Goal: Task Accomplishment & Management: Manage account settings

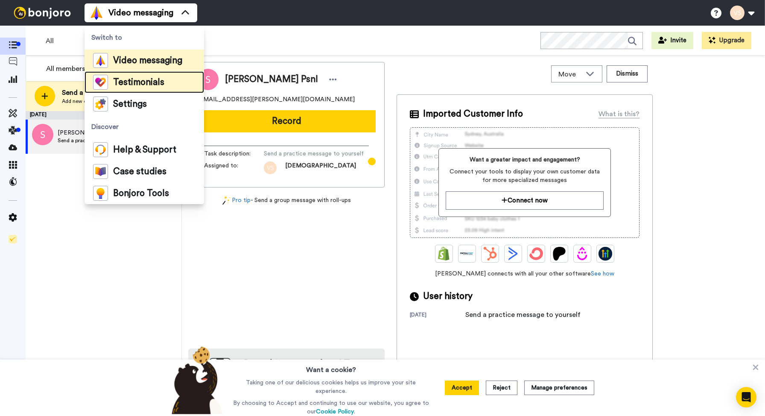
click at [170, 85] on li "Testimonials" at bounding box center [145, 82] width 120 height 22
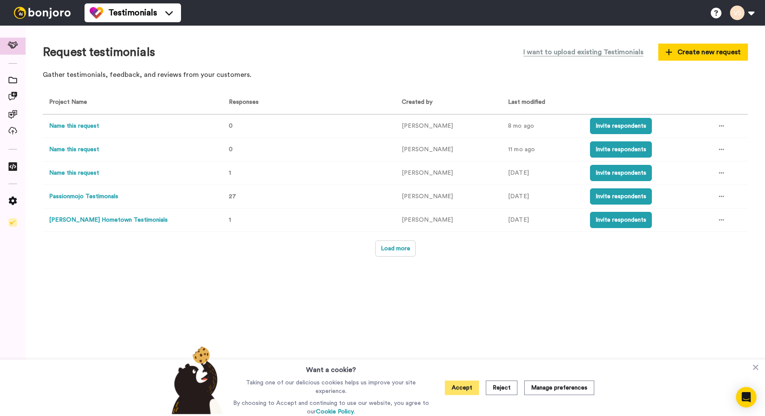
click at [471, 385] on button "Accept" at bounding box center [462, 387] width 34 height 15
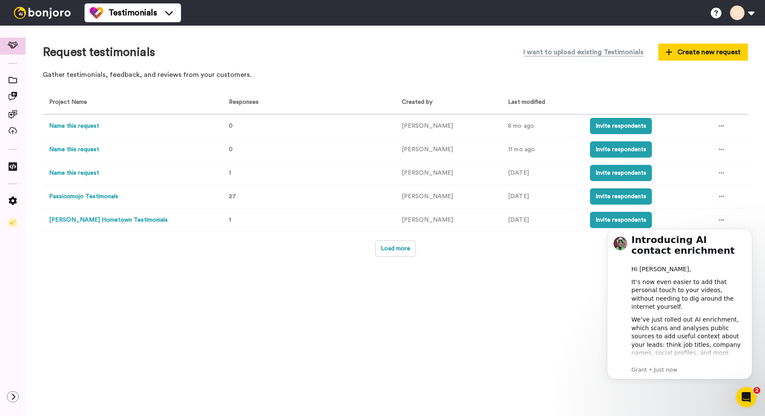
click at [506, 317] on div "Request testimonials I want to upload existing Testimonials Create new request …" at bounding box center [396, 221] width 740 height 390
click at [394, 263] on div "Request testimonials I want to upload existing Testimonials Create new request …" at bounding box center [396, 221] width 740 height 390
click at [392, 252] on button "Load more" at bounding box center [395, 248] width 41 height 16
click at [740, 392] on div "Open Intercom Messenger" at bounding box center [745, 396] width 28 height 28
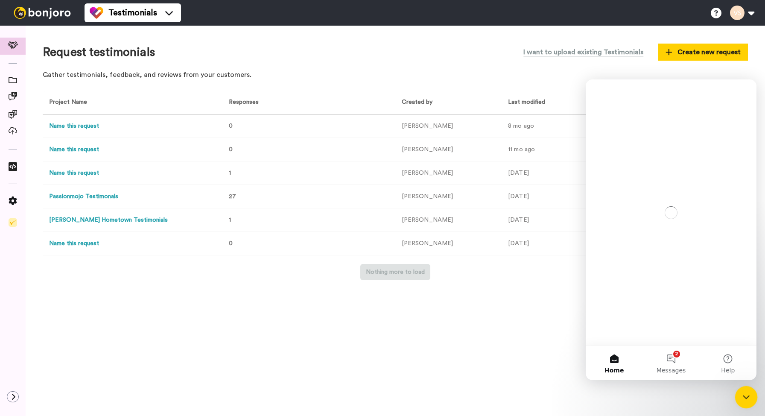
click at [740, 392] on icon "Close Intercom Messenger" at bounding box center [745, 396] width 10 height 10
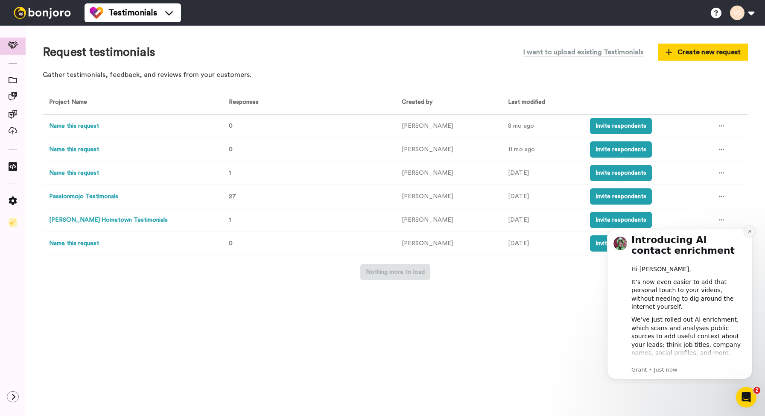
click at [753, 233] on button "Dismiss notification" at bounding box center [749, 231] width 11 height 11
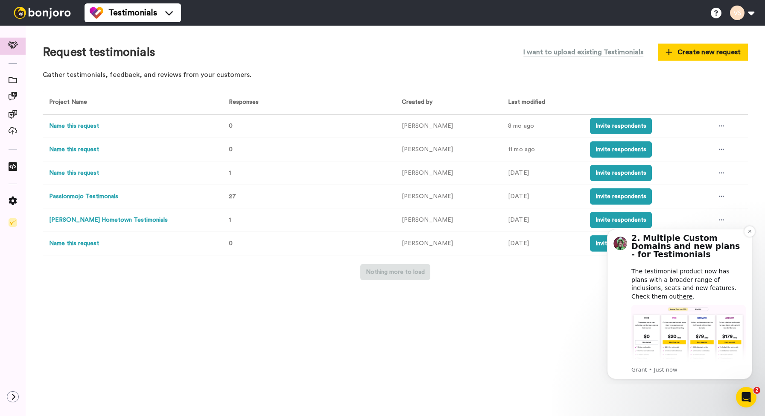
scroll to position [255, 0]
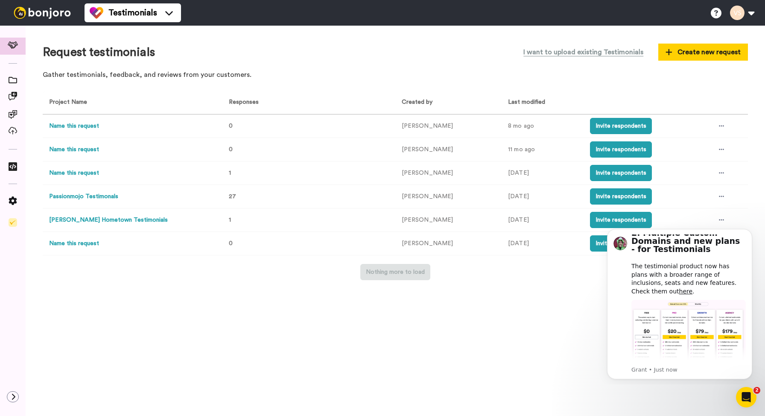
click at [535, 377] on div "Request testimonials I want to upload existing Testimonials Create new request …" at bounding box center [396, 221] width 740 height 390
click at [716, 196] on div at bounding box center [721, 196] width 13 height 13
click at [712, 207] on li "See all responses" at bounding box center [705, 213] width 72 height 15
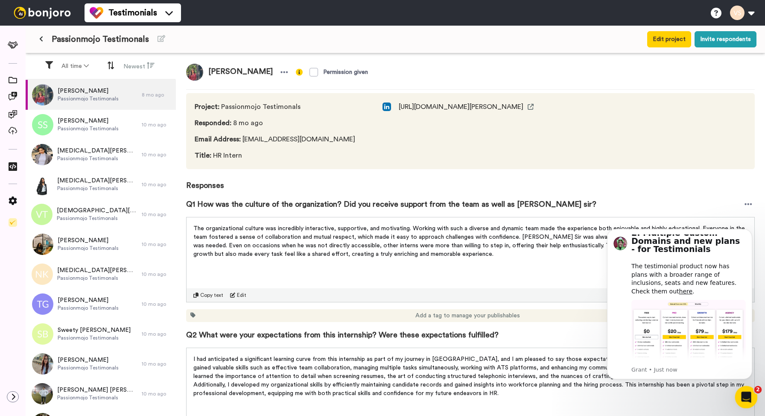
click at [751, 399] on div "Open Intercom Messenger" at bounding box center [745, 396] width 28 height 28
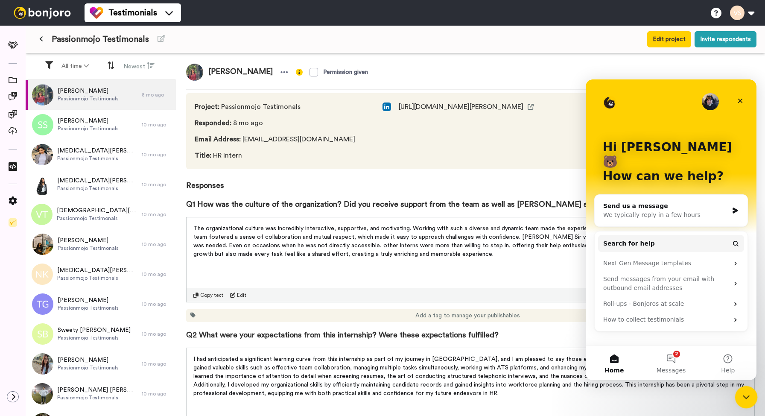
click at [750, 398] on icon "Close Intercom Messenger" at bounding box center [745, 396] width 10 height 10
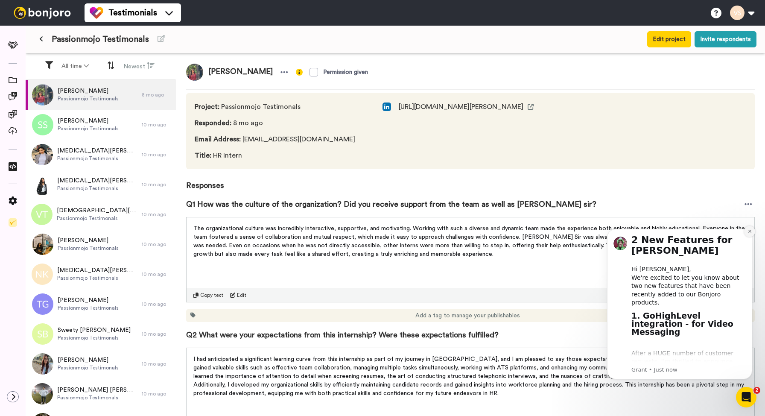
click at [752, 233] on button "Dismiss notification" at bounding box center [749, 231] width 11 height 11
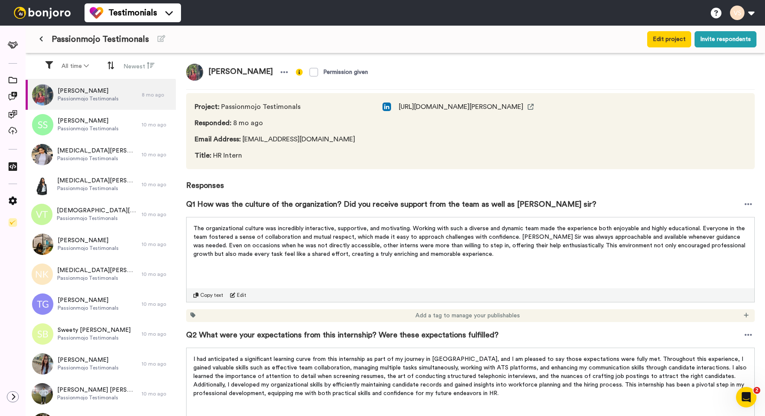
click at [43, 38] on button at bounding box center [41, 39] width 14 height 15
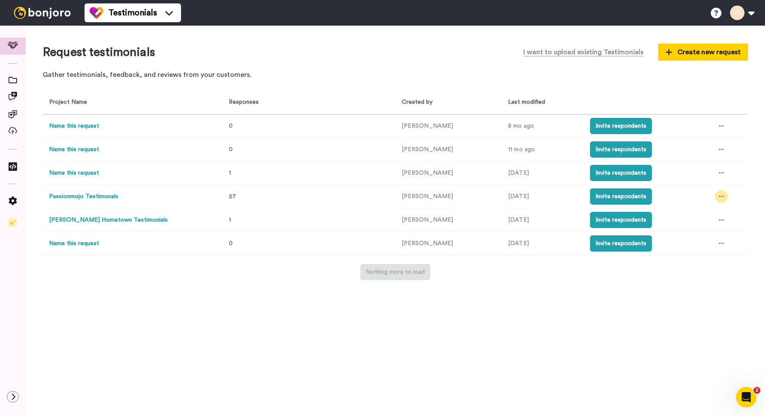
click at [722, 200] on div at bounding box center [721, 196] width 13 height 13
click at [727, 214] on span "See all responses" at bounding box center [710, 213] width 47 height 6
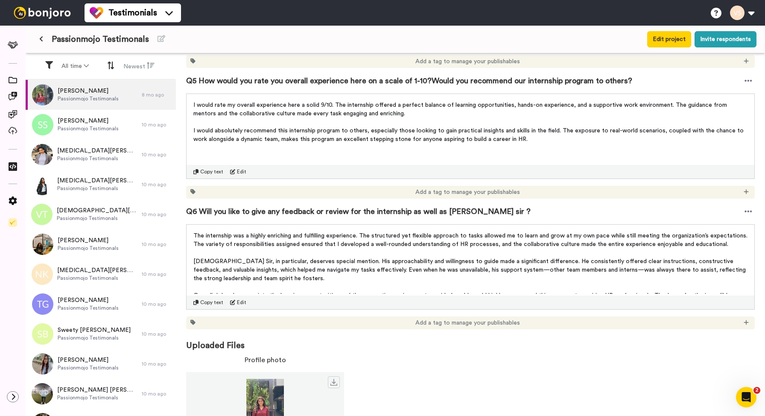
scroll to position [678, 0]
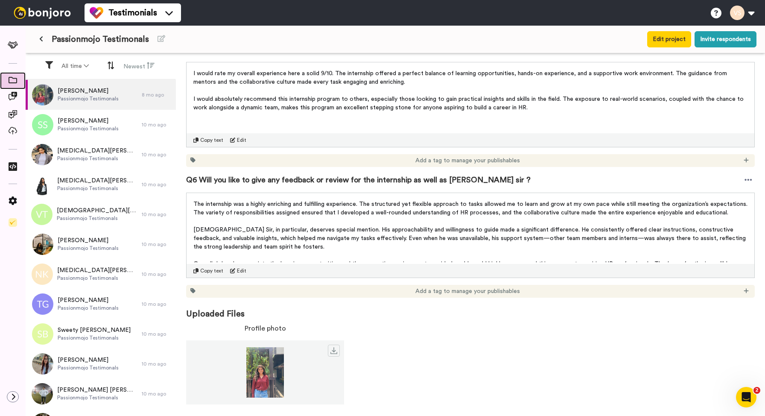
click at [17, 74] on div at bounding box center [13, 80] width 26 height 17
